Goal: Task Accomplishment & Management: Manage account settings

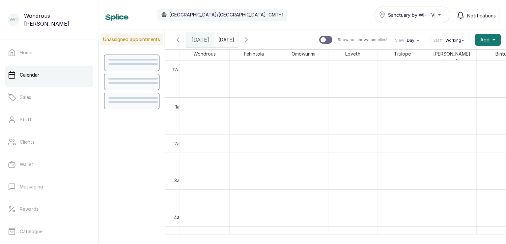
scroll to position [222, 0]
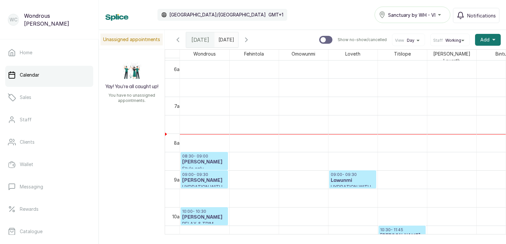
click at [178, 38] on icon "button" at bounding box center [178, 40] width 2 height 4
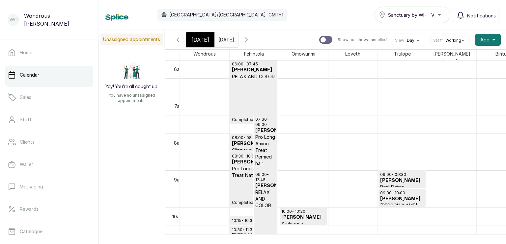
scroll to position [391, 0]
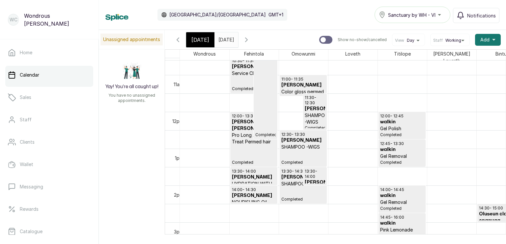
click at [262, 114] on p "Completed" at bounding box center [265, 89] width 20 height 98
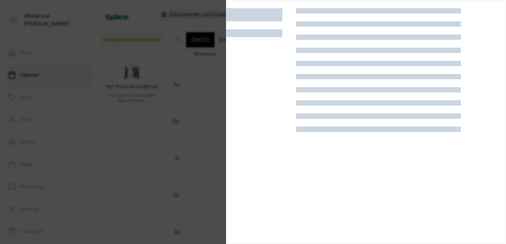
click at [198, 111] on div at bounding box center [253, 122] width 506 height 244
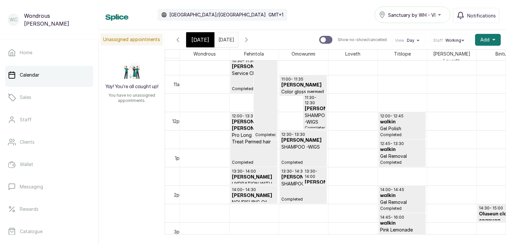
click at [247, 38] on icon "button" at bounding box center [246, 40] width 2 height 4
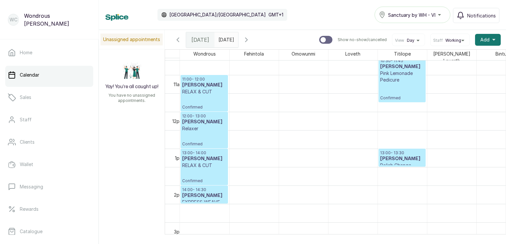
scroll to position [222, 0]
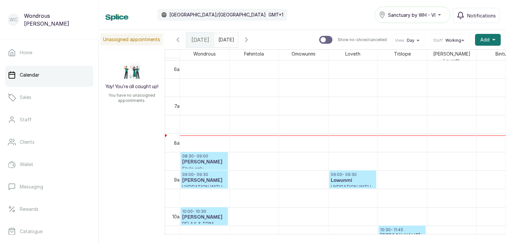
click at [360, 177] on h3 "Lawunmi" at bounding box center [353, 180] width 44 height 7
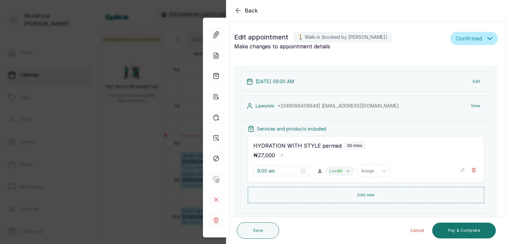
click at [240, 9] on icon "button" at bounding box center [238, 11] width 8 height 8
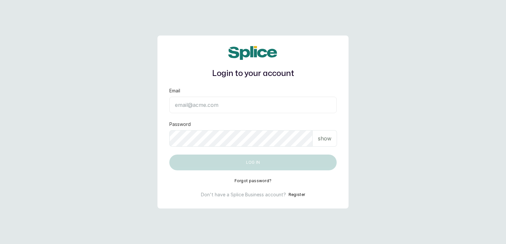
type input "sanctuarybywh@gmail.com"
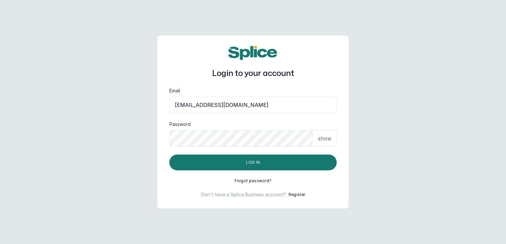
click at [323, 138] on p "show" at bounding box center [324, 139] width 13 height 8
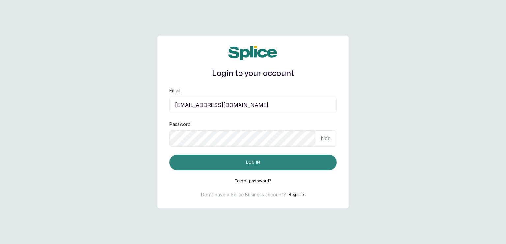
click at [284, 161] on button "Log in" at bounding box center [252, 163] width 167 height 16
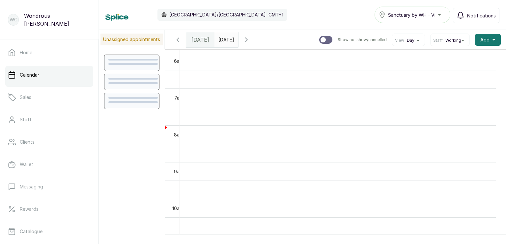
scroll to position [221, 0]
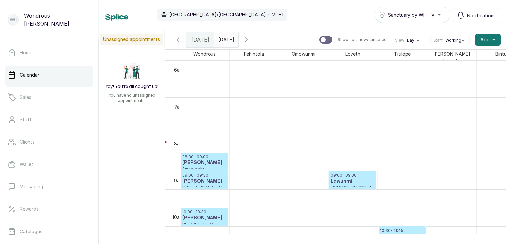
click at [342, 190] on td at bounding box center [353, 199] width 346 height 18
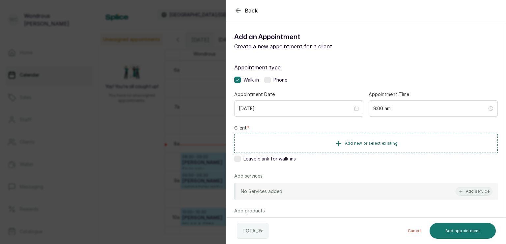
click at [148, 205] on div "Back Add Appointment Add an Appointment Create a new appointment for a client A…" at bounding box center [253, 122] width 506 height 244
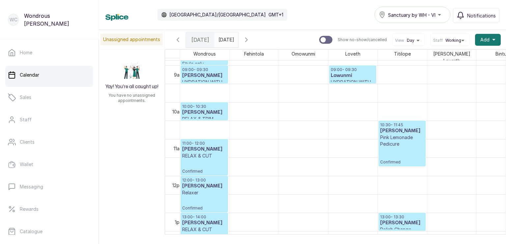
scroll to position [0, 0]
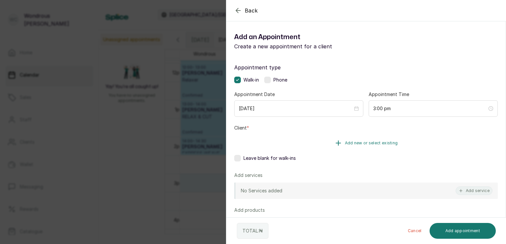
click at [289, 144] on button "Add new or select existing" at bounding box center [365, 143] width 263 height 18
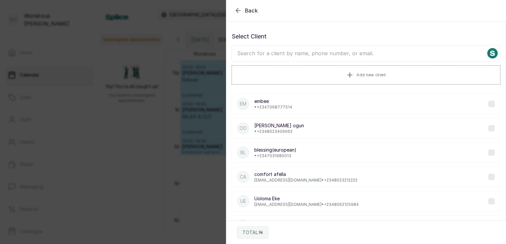
click at [274, 52] on input "text" at bounding box center [365, 53] width 269 height 16
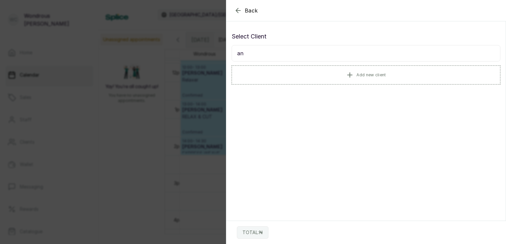
type input "a"
type input "nike os"
click at [282, 105] on p "[EMAIL_ADDRESS][DOMAIN_NAME] • [PHONE_NUMBER]" at bounding box center [306, 107] width 105 height 5
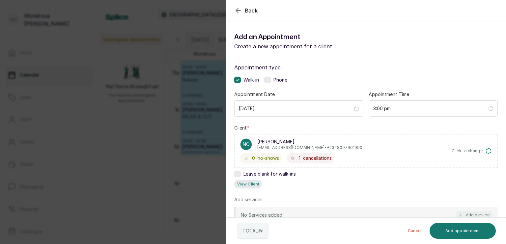
click at [242, 185] on button "View Client" at bounding box center [248, 184] width 28 height 9
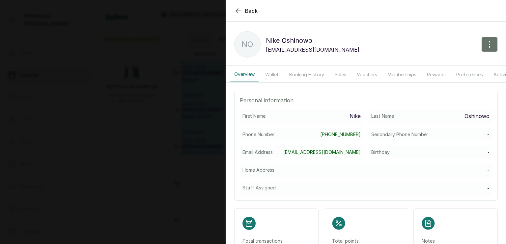
click at [300, 76] on button "Booking History" at bounding box center [306, 74] width 43 height 15
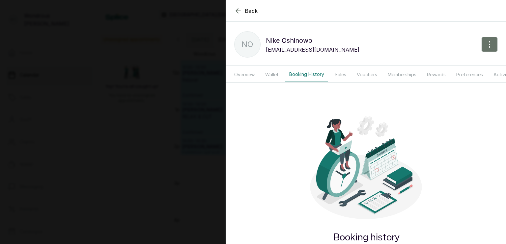
scroll to position [28, 0]
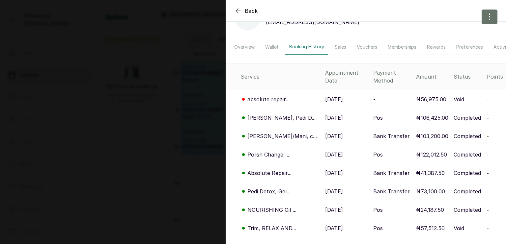
click at [325, 115] on p "[DATE]" at bounding box center [334, 118] width 18 height 8
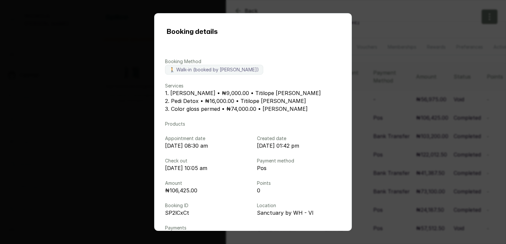
click at [372, 108] on div "Booking details Booking Method 🚶 Walk-in (booked by [PERSON_NAME]) Services 1. …" at bounding box center [253, 122] width 506 height 244
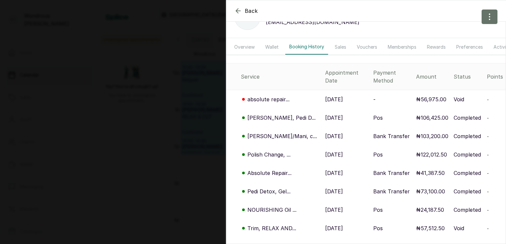
click at [327, 132] on p "[DATE]" at bounding box center [334, 136] width 18 height 8
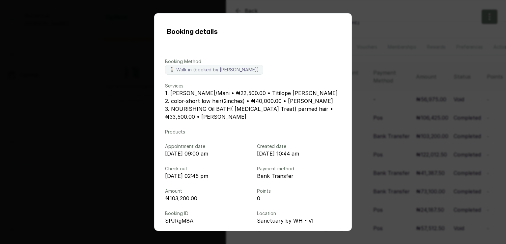
click at [385, 106] on div "Booking details Booking Method 🚶 Walk-in (booked by [PERSON_NAME]) Services 1. …" at bounding box center [253, 122] width 506 height 244
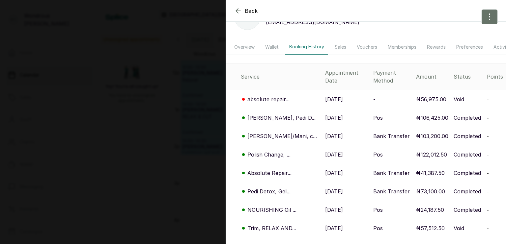
click at [329, 151] on p "[DATE]" at bounding box center [334, 155] width 18 height 8
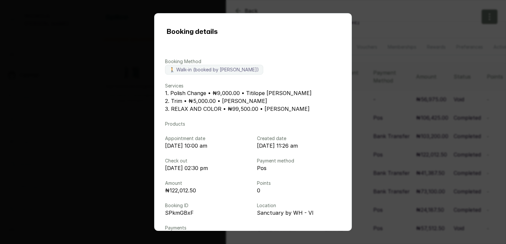
click at [371, 115] on div "Booking details Booking Method 🚶 Walk-in (booked by [PERSON_NAME]) Services 1. …" at bounding box center [253, 122] width 506 height 244
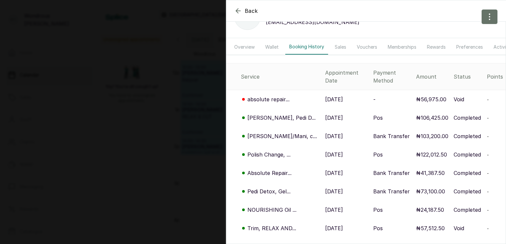
click at [325, 133] on p "[DATE]" at bounding box center [334, 136] width 18 height 8
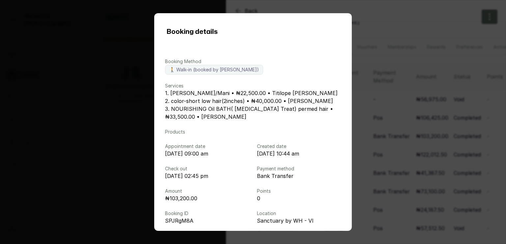
click at [384, 112] on div "Booking details Booking Method 🚶 Walk-in (booked by [PERSON_NAME]) Services 1. …" at bounding box center [253, 122] width 506 height 244
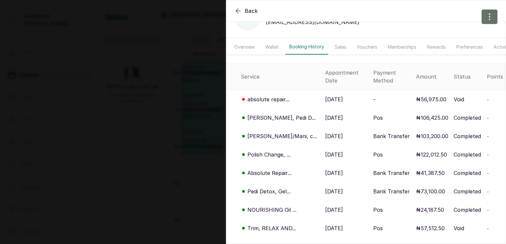
click at [326, 114] on p "[DATE]" at bounding box center [334, 118] width 18 height 8
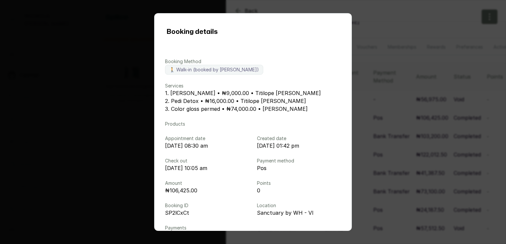
click at [374, 106] on div "Booking details Booking Method 🚶 Walk-in (booked by [PERSON_NAME]) Services 1. …" at bounding box center [253, 122] width 506 height 244
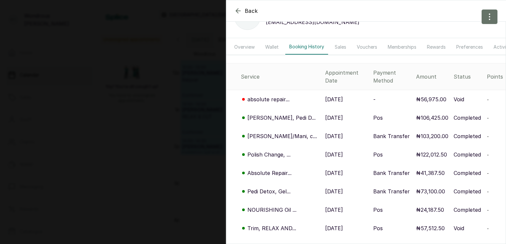
click at [325, 95] on p "[DATE]" at bounding box center [334, 99] width 18 height 8
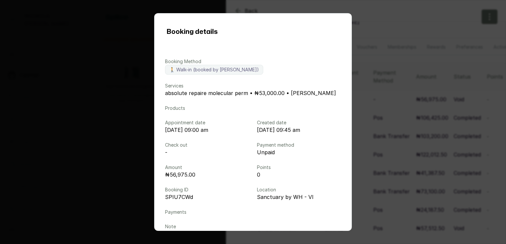
click at [372, 96] on div "Booking details Booking Method 🚶 Walk-in (booked by [PERSON_NAME]) Services abs…" at bounding box center [253, 122] width 506 height 244
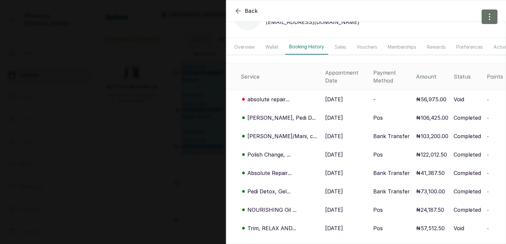
click at [177, 111] on div "Back [PERSON_NAME] NO [PERSON_NAME] [EMAIL_ADDRESS][DOMAIN_NAME] Overview Walle…" at bounding box center [253, 122] width 506 height 244
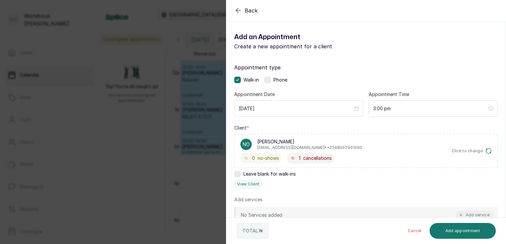
click at [177, 111] on div "Back Add Appointment Add an Appointment Create a new appointment for a client A…" at bounding box center [253, 122] width 506 height 244
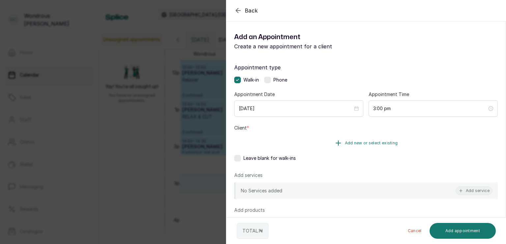
click at [317, 142] on button "Add new or select existing" at bounding box center [365, 143] width 263 height 18
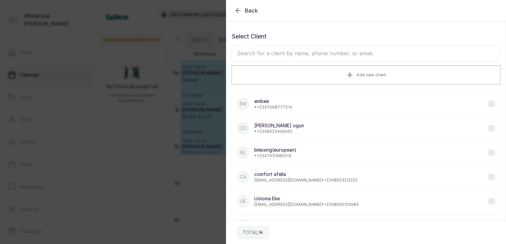
click at [300, 57] on input "text" at bounding box center [365, 53] width 269 height 16
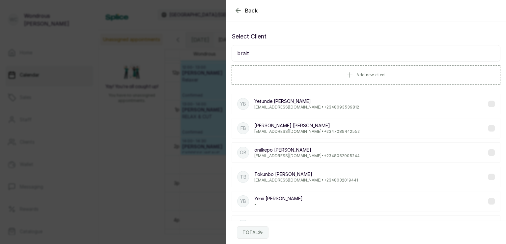
type input "brait"
click at [335, 152] on div "oB oniIkepo [PERSON_NAME] [EMAIL_ADDRESS][DOMAIN_NAME] • [PHONE_NUMBER]" at bounding box center [365, 153] width 269 height 20
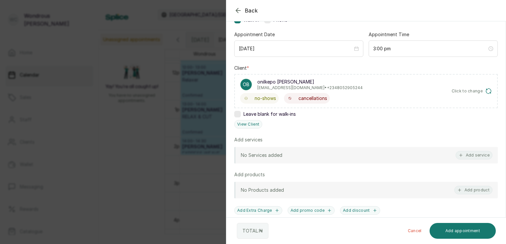
scroll to position [62, 0]
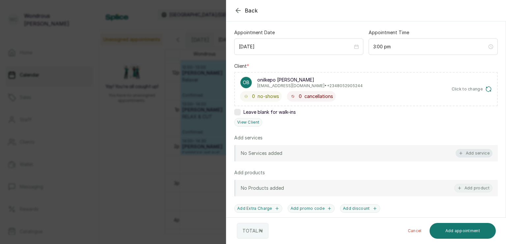
click at [459, 155] on button "Add service" at bounding box center [473, 153] width 37 height 9
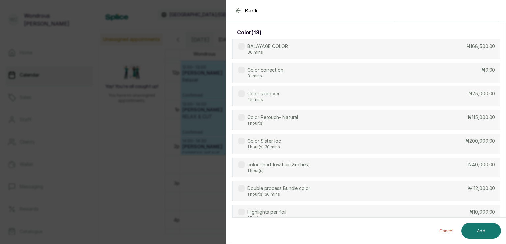
scroll to position [0, 0]
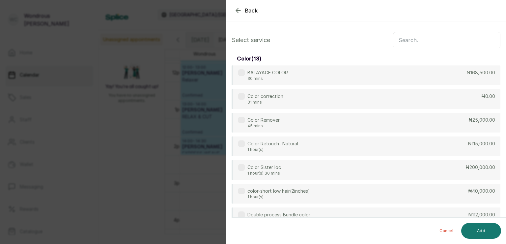
click at [399, 41] on input "text" at bounding box center [446, 40] width 107 height 16
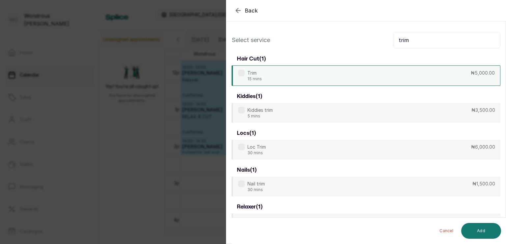
type input "trim"
click at [316, 74] on div "Trim 15 mins ₦5,000.00" at bounding box center [365, 76] width 269 height 20
click at [484, 225] on button "Add" at bounding box center [481, 231] width 40 height 16
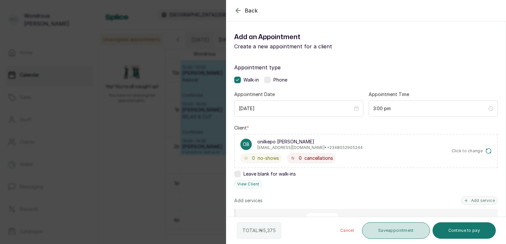
click at [387, 232] on button "Save appointment" at bounding box center [396, 231] width 68 height 16
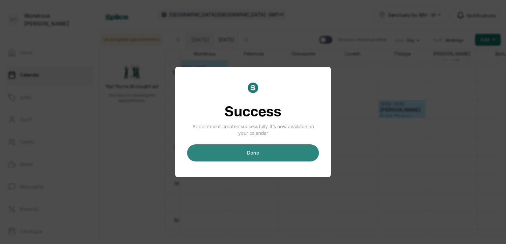
click at [276, 158] on button "done" at bounding box center [253, 153] width 132 height 17
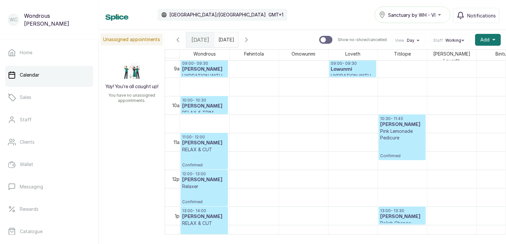
scroll to position [354, 0]
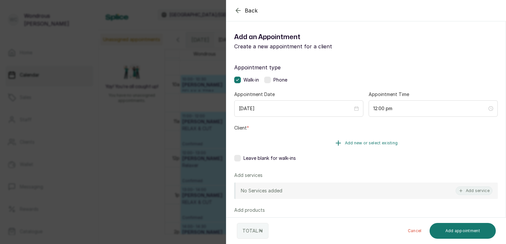
click at [309, 146] on button "Add new or select existing" at bounding box center [365, 143] width 263 height 18
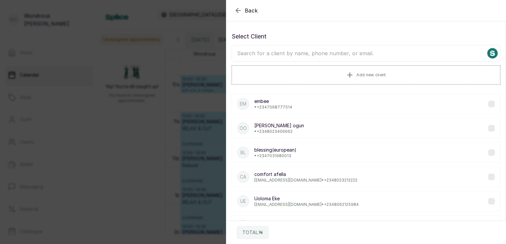
click at [293, 54] on input "text" at bounding box center [365, 53] width 269 height 16
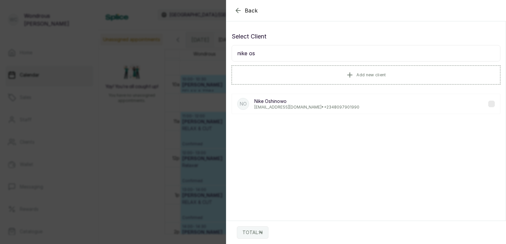
type input "nike os"
click at [312, 106] on p "[EMAIL_ADDRESS][DOMAIN_NAME] • [PHONE_NUMBER]" at bounding box center [306, 107] width 105 height 5
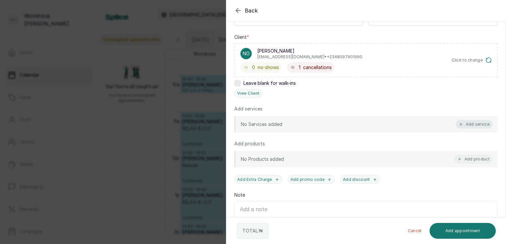
click at [470, 122] on button "Add service" at bounding box center [473, 124] width 37 height 9
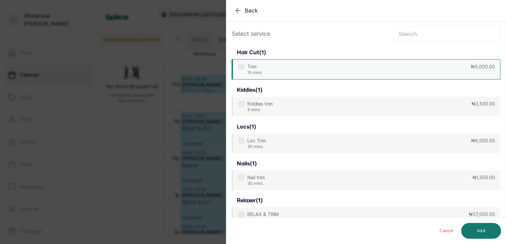
scroll to position [0, 0]
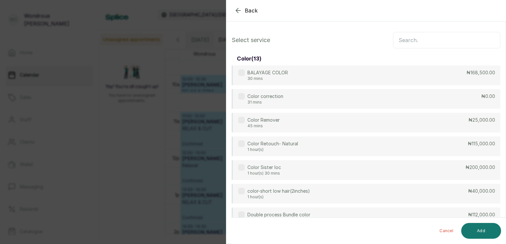
click at [410, 46] on input "text" at bounding box center [446, 40] width 107 height 16
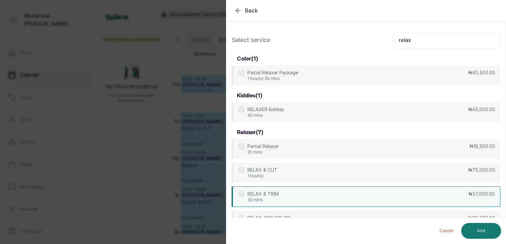
scroll to position [57, 0]
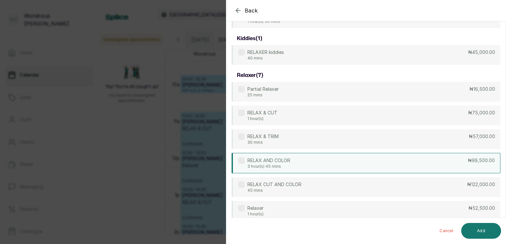
click at [358, 167] on div "RELAX AND COLOR 3 hour(s) 45 mins ₦99,500.00" at bounding box center [365, 163] width 269 height 20
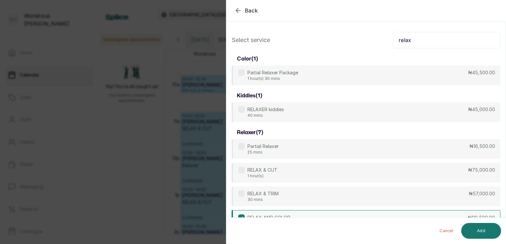
click at [410, 34] on input "relax" at bounding box center [446, 40] width 107 height 16
type input "r"
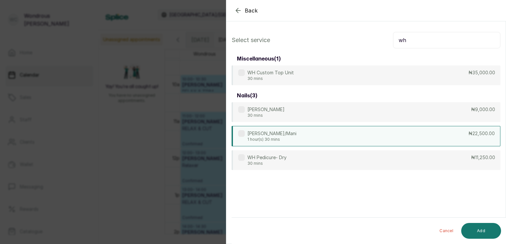
type input "wh"
click at [346, 140] on div "[PERSON_NAME]/Mani 1 hour(s) 30 mins ₦22,500.00" at bounding box center [365, 136] width 269 height 20
click at [474, 228] on button "Add" at bounding box center [481, 231] width 40 height 16
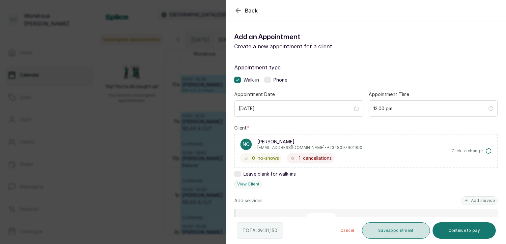
click at [403, 236] on button "Save appointment" at bounding box center [396, 231] width 68 height 16
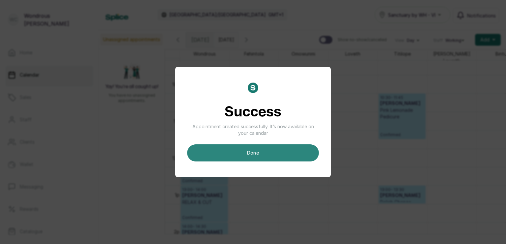
click at [288, 158] on button "done" at bounding box center [253, 153] width 132 height 17
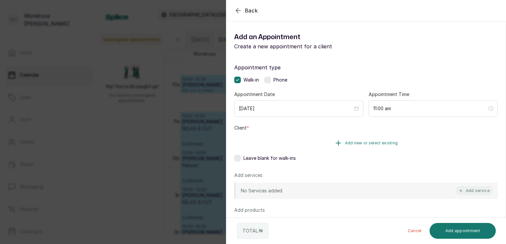
click at [363, 139] on button "Add new or select existing" at bounding box center [365, 143] width 263 height 18
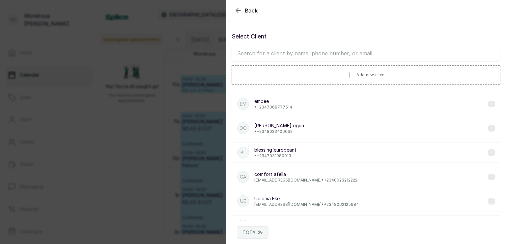
click at [328, 57] on input "text" at bounding box center [365, 53] width 269 height 16
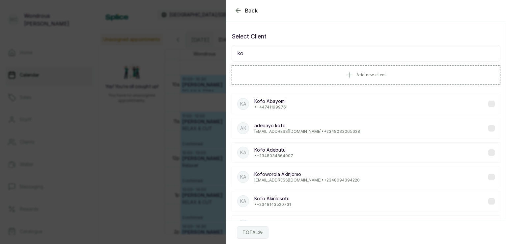
type input "k"
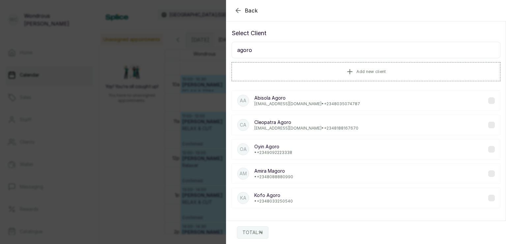
type input "agoro"
click at [309, 201] on div "KA [PERSON_NAME] • [PHONE_NUMBER]" at bounding box center [365, 198] width 269 height 20
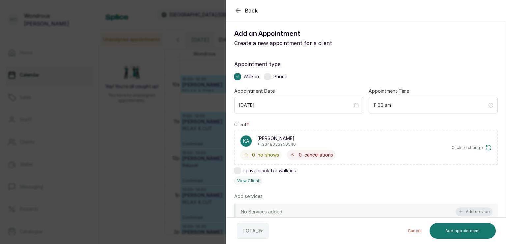
click at [473, 212] on button "Add service" at bounding box center [473, 212] width 37 height 9
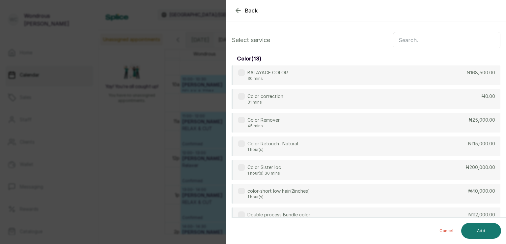
click at [411, 44] on input "text" at bounding box center [446, 40] width 107 height 16
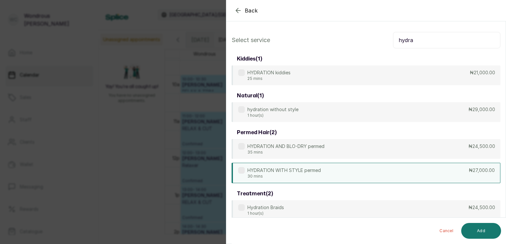
type input "hydra"
click at [315, 170] on p "HYDRATION WITH STYLE permed" at bounding box center [283, 170] width 73 height 7
click at [487, 229] on button "Add" at bounding box center [481, 231] width 40 height 16
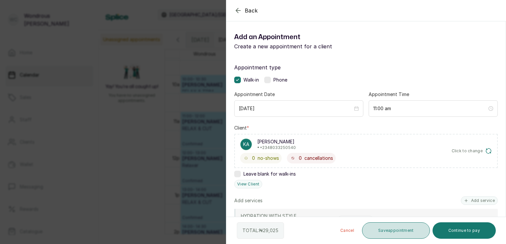
click at [415, 233] on button "Save appointment" at bounding box center [396, 231] width 68 height 16
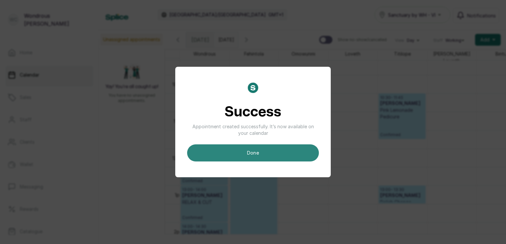
click at [277, 150] on button "done" at bounding box center [253, 153] width 132 height 17
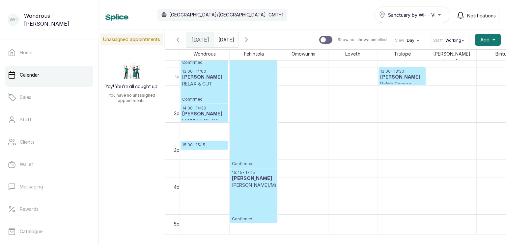
scroll to position [474, 0]
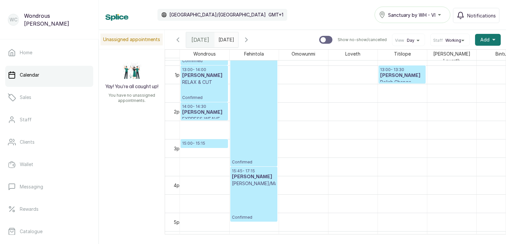
drag, startPoint x: 253, startPoint y: 219, endPoint x: 250, endPoint y: 139, distance: 80.4
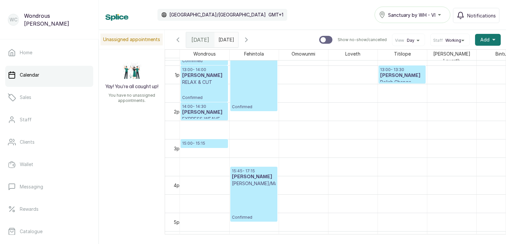
drag, startPoint x: 252, startPoint y: 163, endPoint x: 251, endPoint y: 101, distance: 61.6
click at [251, 101] on div "12:00 - 15:45 [PERSON_NAME] RELAX AND COLOR Confirmed 15:45 - 17:15 [PERSON_NAM…" at bounding box center [253, 28] width 49 height 885
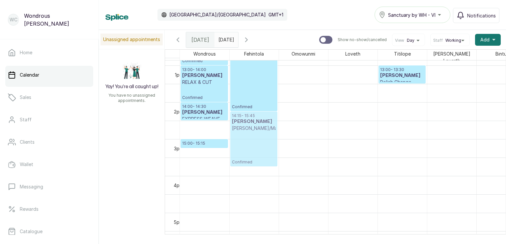
drag, startPoint x: 260, startPoint y: 186, endPoint x: 258, endPoint y: 124, distance: 62.0
click at [258, 124] on div "12:00 - 14:15 [PERSON_NAME] RELAX AND COLOR Confirmed 15:45 - 17:15 [PERSON_NAM…" at bounding box center [253, 28] width 49 height 885
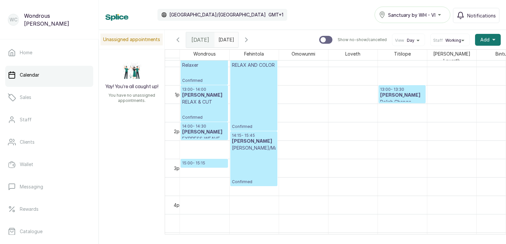
scroll to position [455, 0]
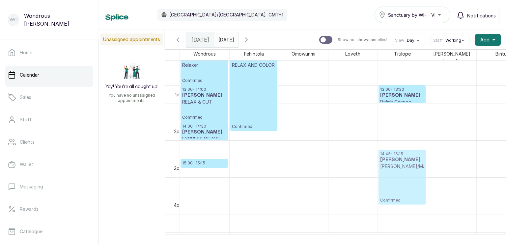
drag, startPoint x: 250, startPoint y: 151, endPoint x: 398, endPoint y: 165, distance: 148.2
click at [398, 165] on tr "08:30 - 09:00 [PERSON_NAME] Style only Confirmed 09:00 - 09:30 [PERSON_NAME] HY…" at bounding box center [353, 48] width 346 height 885
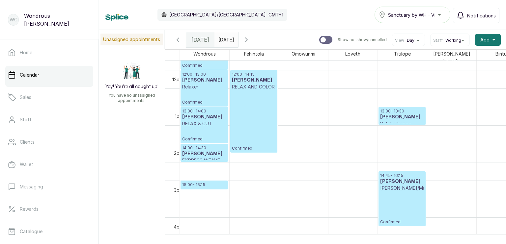
scroll to position [425, 0]
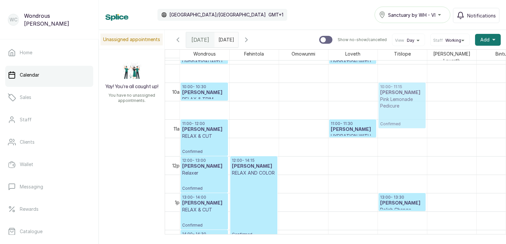
drag, startPoint x: 411, startPoint y: 121, endPoint x: 409, endPoint y: 105, distance: 15.9
click at [409, 105] on div "10:30 - 11:45 [PERSON_NAME] Pink Lemonade Pedicure Confirmed 13:00 - 13:30 [PER…" at bounding box center [402, 156] width 49 height 885
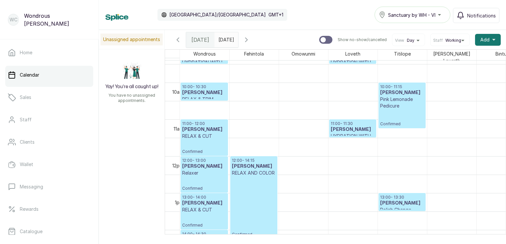
click at [250, 40] on icon "button" at bounding box center [246, 40] width 8 height 8
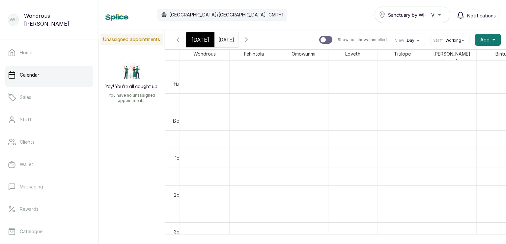
scroll to position [402, 0]
click at [200, 38] on span "[DATE]" at bounding box center [200, 40] width 18 height 8
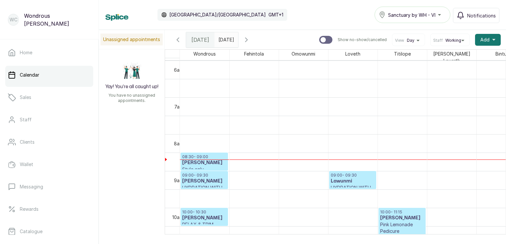
click at [211, 178] on h3 "[PERSON_NAME]" at bounding box center [204, 181] width 44 height 7
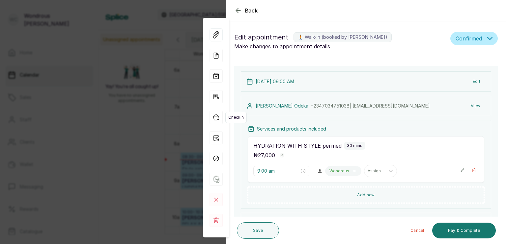
click at [214, 118] on icon "button" at bounding box center [215, 117] width 13 height 13
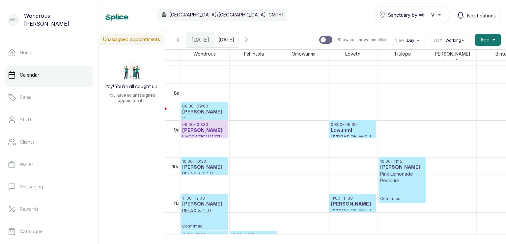
scroll to position [273, 0]
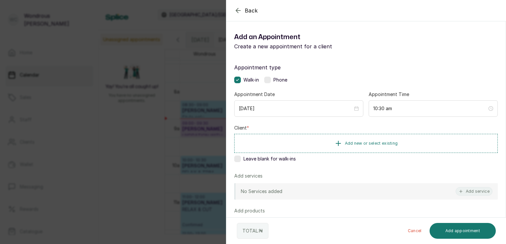
click at [238, 7] on icon "button" at bounding box center [238, 11] width 8 height 8
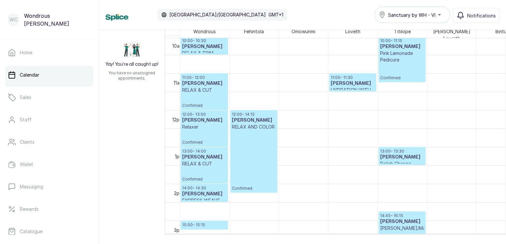
scroll to position [378, 0]
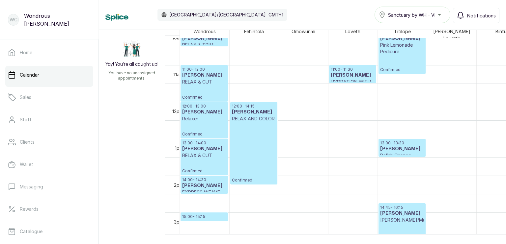
click at [170, 150] on td "1pm" at bounding box center [174, 148] width 19 height 18
click at [200, 149] on h3 "[PERSON_NAME]" at bounding box center [204, 149] width 44 height 7
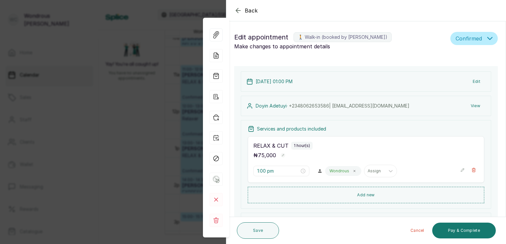
click at [468, 101] on button "View" at bounding box center [475, 106] width 20 height 12
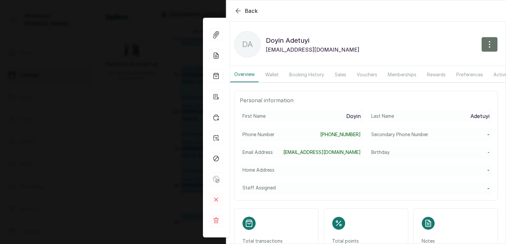
click at [303, 75] on button "Booking History" at bounding box center [306, 74] width 43 height 15
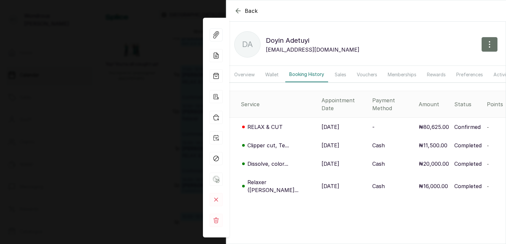
click at [345, 129] on td "[DATE]" at bounding box center [344, 127] width 50 height 19
click at [283, 127] on div "RELAX & CUT" at bounding box center [278, 127] width 75 height 8
click at [283, 145] on p "Clipper cut, Te..." at bounding box center [267, 146] width 41 height 8
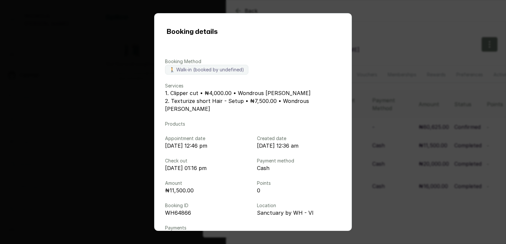
click at [373, 17] on div "Booking details Booking Method 🚶 Walk-in (booked by undefined) Services 1. Clip…" at bounding box center [253, 122] width 506 height 244
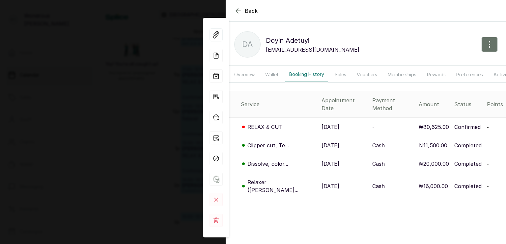
click at [321, 160] on p "[DATE]" at bounding box center [330, 164] width 18 height 8
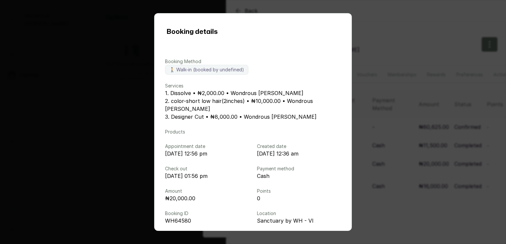
click at [375, 2] on div "Booking details Booking Method 🚶 Walk-in (booked by undefined) Services 1. Diss…" at bounding box center [253, 122] width 506 height 244
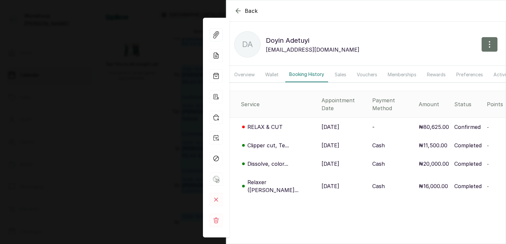
click at [375, 2] on div "Back" at bounding box center [479, 10] width 506 height 21
click at [238, 11] on icon "button" at bounding box center [238, 11] width 4 height 4
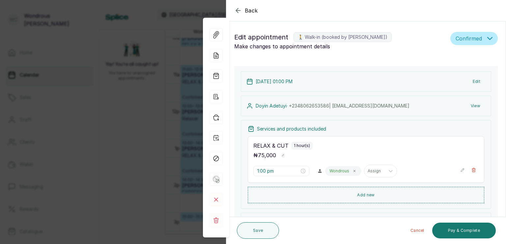
click at [238, 11] on icon "button" at bounding box center [238, 10] width 4 height 4
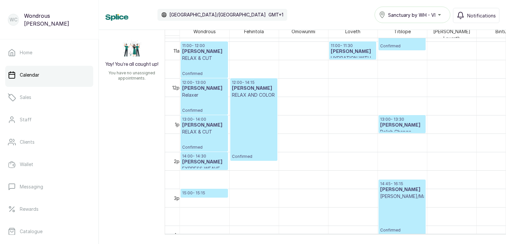
scroll to position [405, 0]
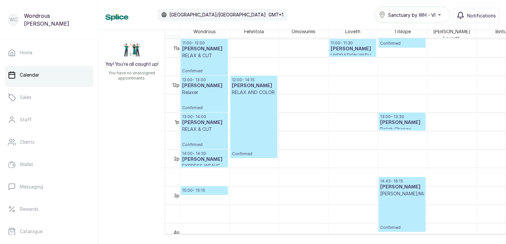
drag, startPoint x: 203, startPoint y: 228, endPoint x: 174, endPoint y: 165, distance: 69.4
click at [174, 165] on tr "12am 1am 2am 3am 4am 5am 6am 7am 8am 9am 10am 11am 12pm 1pm 2pm 3pm 4pm 5pm 6pm…" at bounding box center [335, 136] width 341 height 196
click at [189, 156] on h3 "[PERSON_NAME]" at bounding box center [204, 159] width 44 height 7
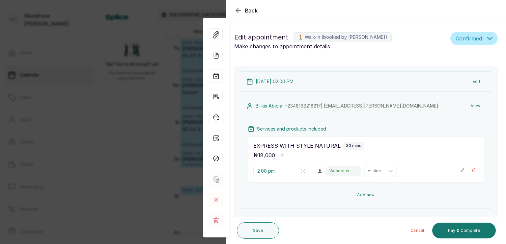
click at [468, 103] on button "View" at bounding box center [475, 106] width 20 height 12
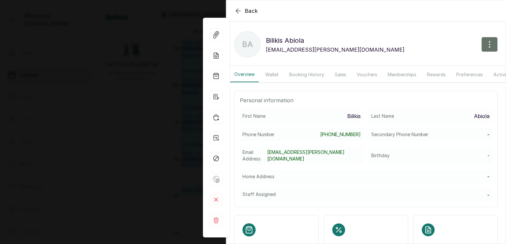
click at [305, 76] on button "Booking History" at bounding box center [306, 74] width 43 height 15
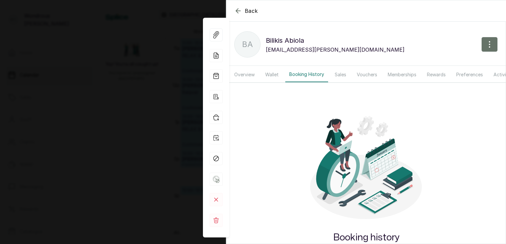
click at [305, 76] on button "Booking History" at bounding box center [306, 74] width 43 height 15
click at [248, 73] on button "Overview" at bounding box center [244, 74] width 28 height 15
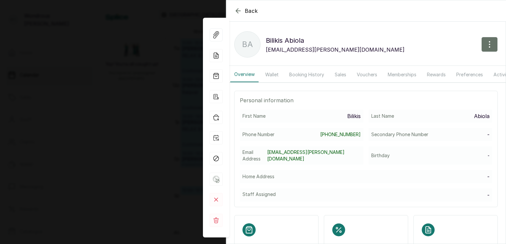
click at [303, 72] on button "Booking History" at bounding box center [306, 74] width 43 height 15
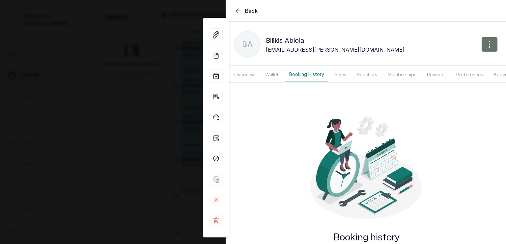
click at [238, 11] on icon "button" at bounding box center [238, 11] width 8 height 8
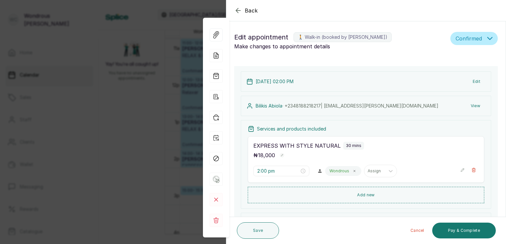
click at [239, 7] on icon "button" at bounding box center [238, 11] width 8 height 8
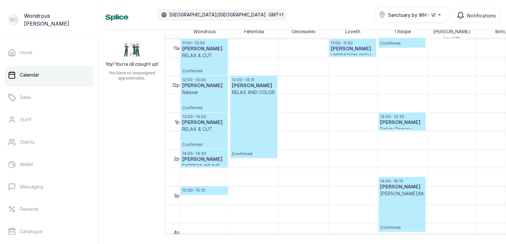
click at [202, 153] on p "14:00 - 14:30" at bounding box center [204, 153] width 44 height 5
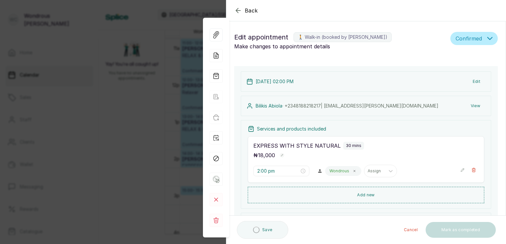
click at [471, 106] on button "View" at bounding box center [475, 106] width 20 height 12
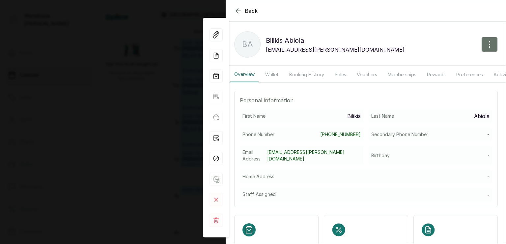
click at [303, 76] on button "Booking History" at bounding box center [306, 74] width 43 height 15
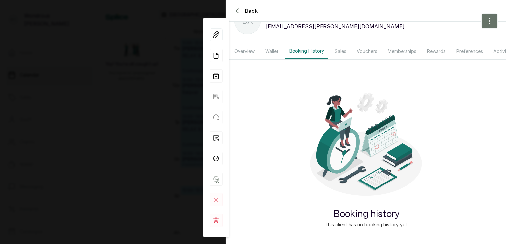
scroll to position [28, 0]
click at [238, 8] on icon "button" at bounding box center [238, 11] width 8 height 8
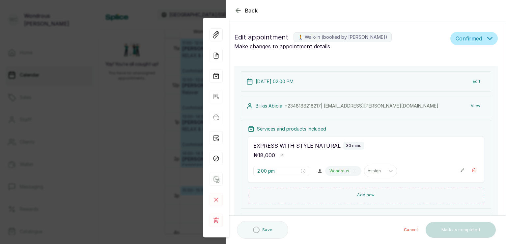
click at [239, 8] on icon "button" at bounding box center [238, 11] width 8 height 8
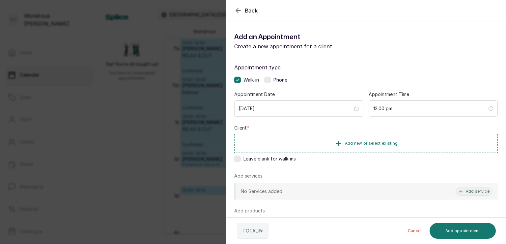
click at [239, 6] on div "Back" at bounding box center [479, 10] width 506 height 21
click at [235, 7] on icon "button" at bounding box center [238, 11] width 8 height 8
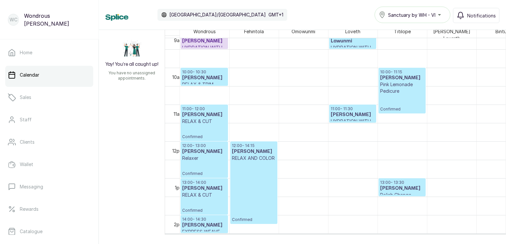
scroll to position [350, 0]
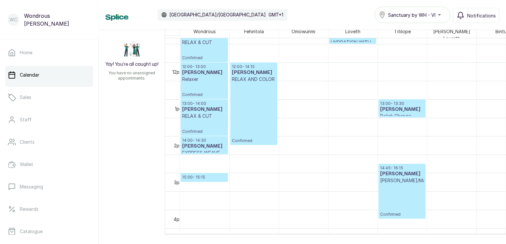
click at [196, 180] on div at bounding box center [204, 181] width 47 height 3
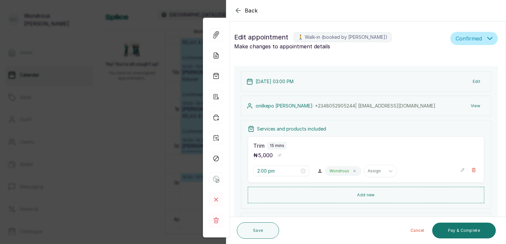
type input "3:00 pm"
click at [470, 105] on button "View" at bounding box center [475, 106] width 20 height 12
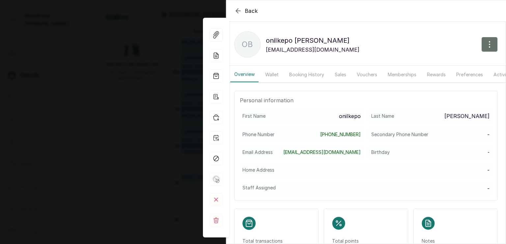
click at [306, 76] on button "Booking History" at bounding box center [306, 74] width 43 height 15
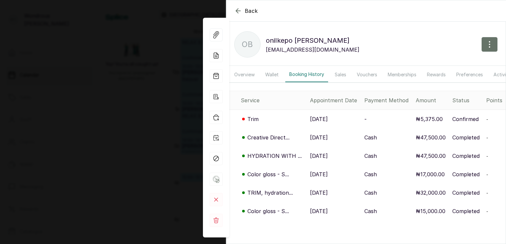
click at [296, 142] on div "Creative Direct..." at bounding box center [273, 138] width 64 height 8
click at [284, 142] on p "Creative Direct..." at bounding box center [268, 138] width 42 height 8
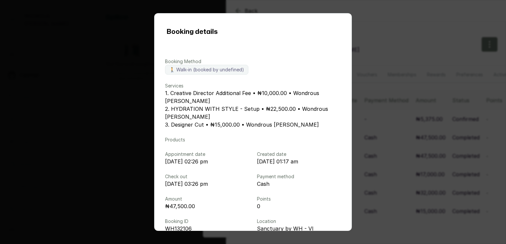
click at [426, 31] on div "Booking details Booking Method 🚶 Walk-in (booked by undefined) Services 1. Crea…" at bounding box center [253, 122] width 506 height 244
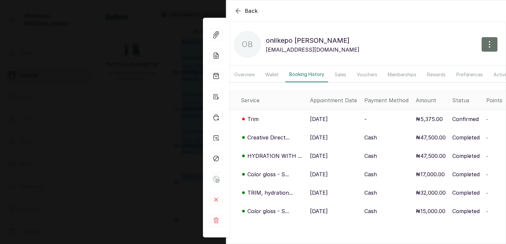
click at [285, 160] on p "HYDRATION WITH ..." at bounding box center [274, 156] width 54 height 8
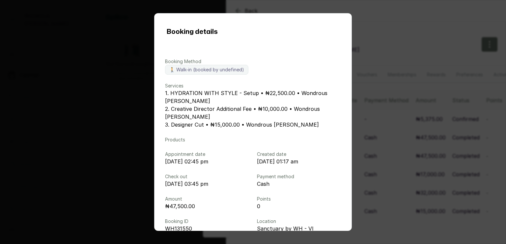
click at [438, 76] on div "Booking details Booking Method 🚶 Walk-in (booked by undefined) Services 1. HYDR…" at bounding box center [253, 122] width 506 height 244
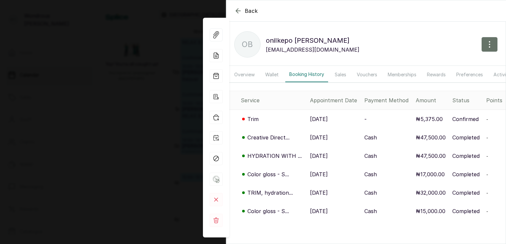
click at [272, 197] on p "TRIM, hydration..." at bounding box center [269, 193] width 45 height 8
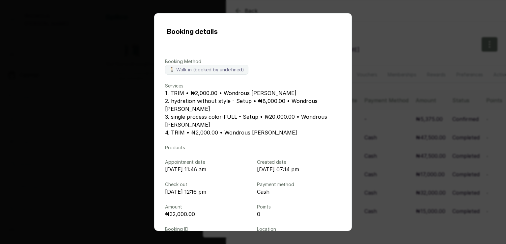
click at [470, 147] on div "Booking details Booking Method 🚶 Walk-in (booked by undefined) Services 1. TRIM…" at bounding box center [253, 122] width 506 height 244
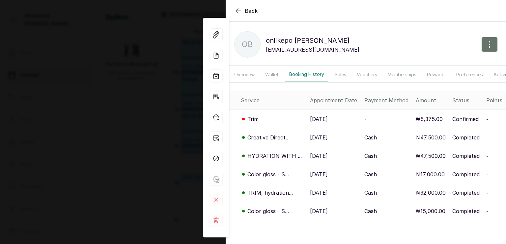
click at [280, 214] on p "Color gloss - S..." at bounding box center [267, 211] width 41 height 8
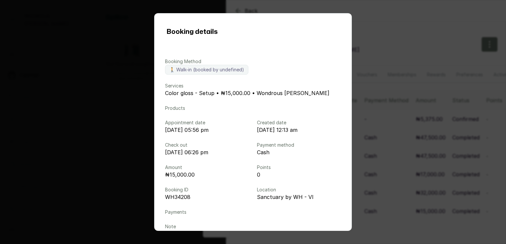
click at [424, 99] on div "Booking details Booking Method 🚶 Walk-in (booked by undefined) Services Color g…" at bounding box center [253, 122] width 506 height 244
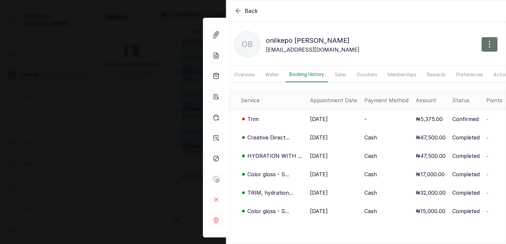
click at [307, 165] on td "[DATE]" at bounding box center [334, 156] width 54 height 18
click at [340, 152] on td "[DATE]" at bounding box center [334, 156] width 54 height 18
click at [234, 9] on icon "button" at bounding box center [238, 11] width 8 height 8
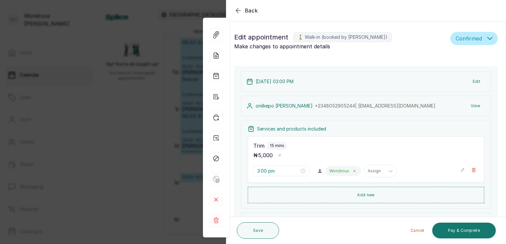
click at [239, 8] on icon "button" at bounding box center [238, 11] width 8 height 8
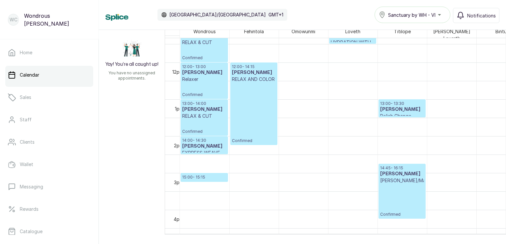
click at [202, 78] on p "Relaxer" at bounding box center [204, 79] width 44 height 7
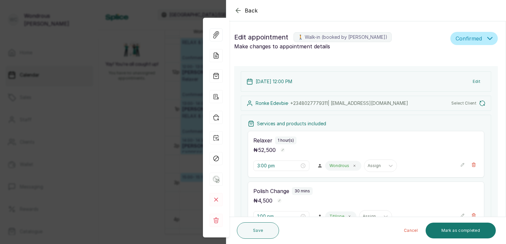
type input "12:00 pm"
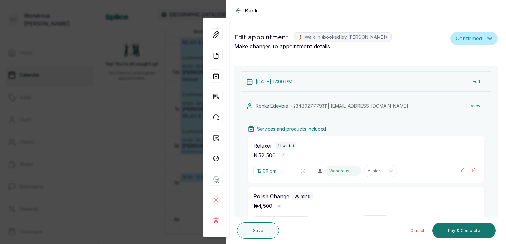
click at [469, 107] on button "View" at bounding box center [475, 106] width 20 height 12
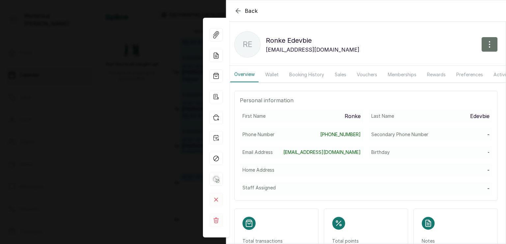
click at [316, 74] on button "Booking History" at bounding box center [306, 74] width 43 height 15
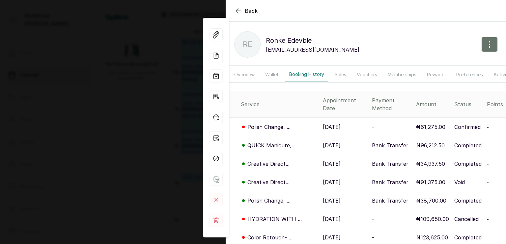
click at [299, 127] on div "Polish Change, ..." at bounding box center [279, 127] width 77 height 8
click at [282, 124] on p "Polish Change, ..." at bounding box center [268, 127] width 43 height 8
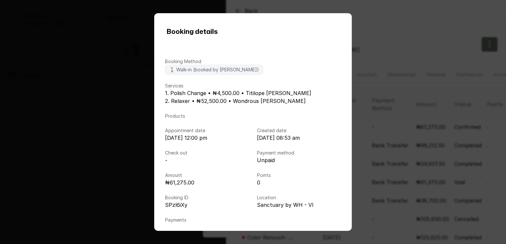
click at [408, 17] on div "Booking details Booking Method 🚶 Walk-in (booked by [PERSON_NAME]) Services 1. …" at bounding box center [253, 122] width 506 height 244
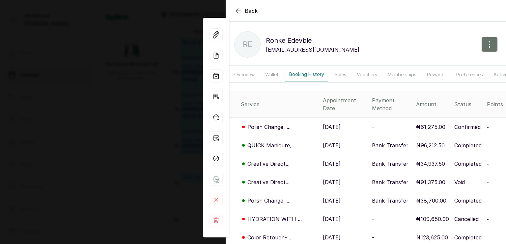
click at [300, 143] on div "QUICK Manicure,..." at bounding box center [279, 146] width 77 height 8
click at [272, 144] on p "QUICK Manicure,..." at bounding box center [271, 146] width 48 height 8
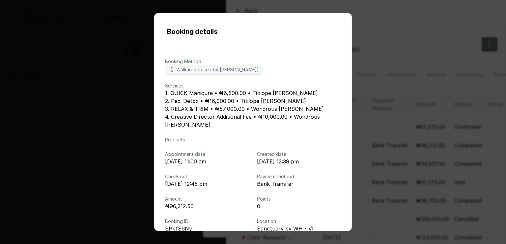
click at [416, 69] on div "Booking details Booking Method 🚶 Walk-in (booked by [PERSON_NAME]) Services 1. …" at bounding box center [253, 122] width 506 height 244
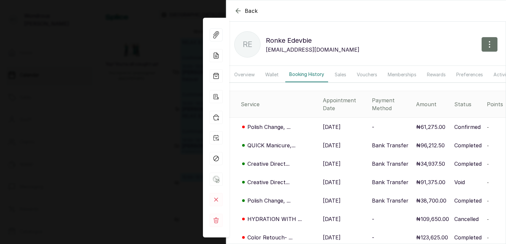
click at [416, 69] on button "Memberships" at bounding box center [402, 74] width 37 height 15
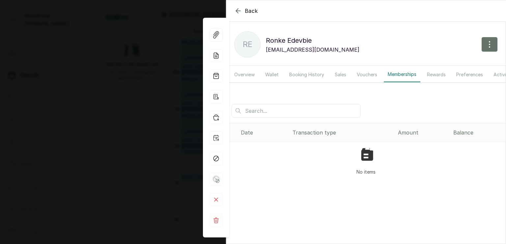
click at [238, 9] on icon "button" at bounding box center [238, 11] width 4 height 4
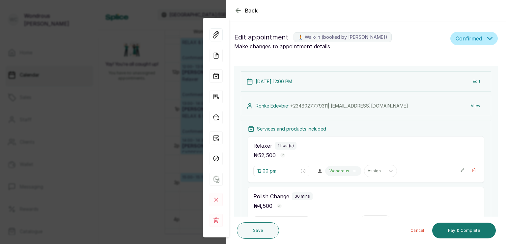
click at [238, 9] on icon "button" at bounding box center [238, 11] width 8 height 8
